Goal: Manage account settings

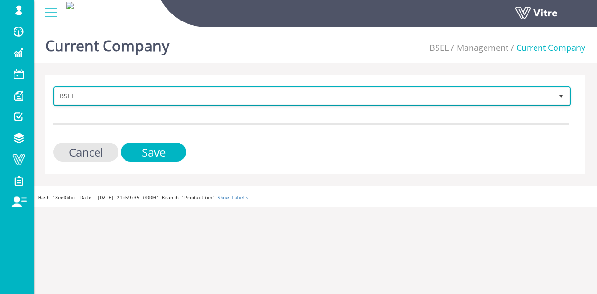
click at [114, 87] on span "BSEL" at bounding box center [312, 96] width 516 height 18
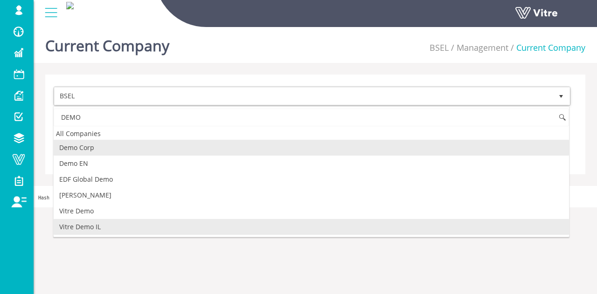
click at [155, 220] on li "Vitre Demo IL" at bounding box center [312, 227] width 516 height 16
type input "DEMO"
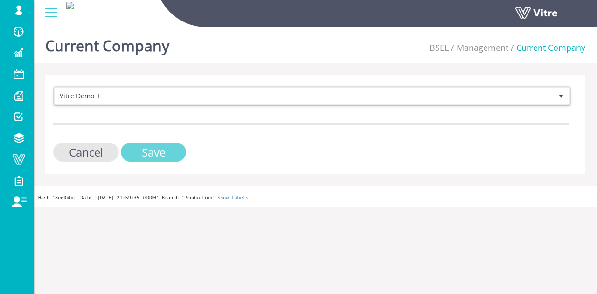
click at [152, 156] on input "Save" at bounding box center [153, 152] width 65 height 19
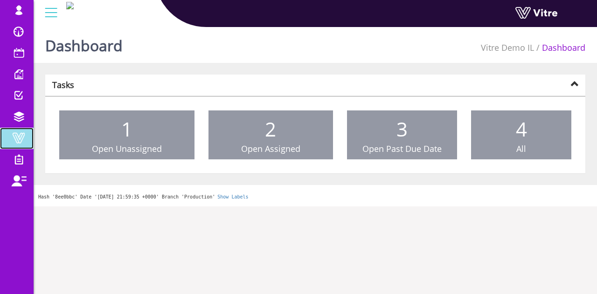
click at [14, 134] on span at bounding box center [18, 138] width 23 height 11
